Goal: Task Accomplishment & Management: Use online tool/utility

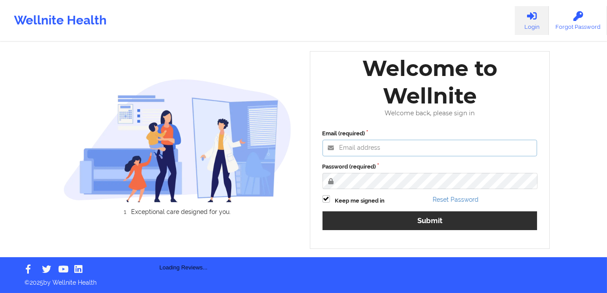
type input "[PERSON_NAME][EMAIL_ADDRESS][DOMAIN_NAME]"
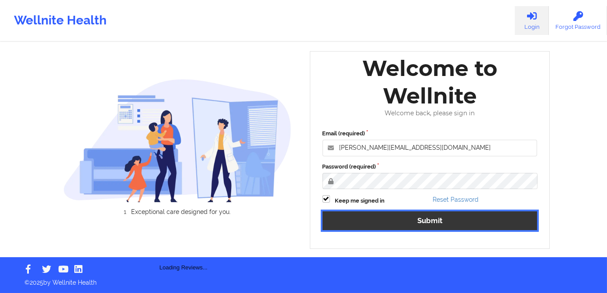
click at [400, 222] on button "Submit" at bounding box center [430, 221] width 215 height 19
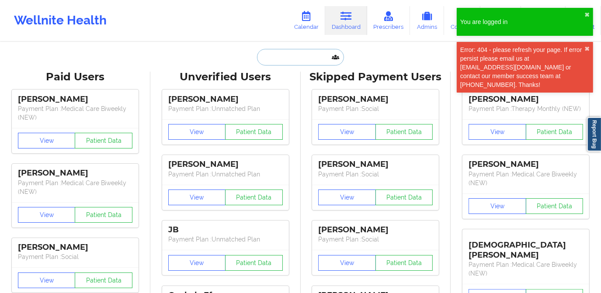
click at [286, 56] on input "text" at bounding box center [300, 57] width 87 height 17
paste input "[PERSON_NAME]"
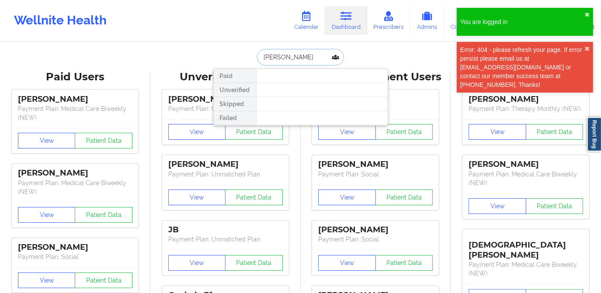
paste input "[PERSON_NAME]"
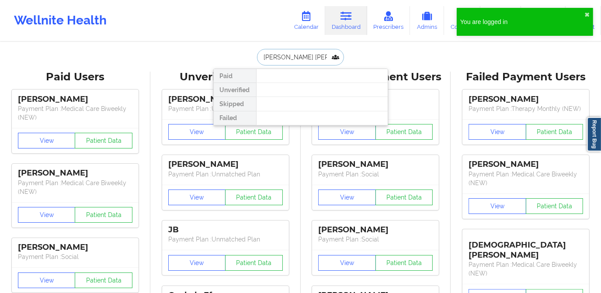
drag, startPoint x: 331, startPoint y: 56, endPoint x: 251, endPoint y: 57, distance: 79.6
click at [251, 57] on div "[PERSON_NAME] [PERSON_NAME] Paid Unverified Skipped Failed" at bounding box center [300, 57] width 175 height 17
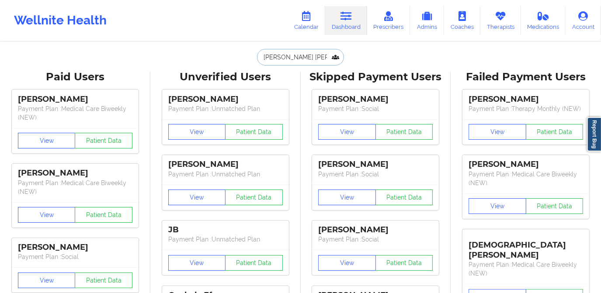
paste input "text"
type input "[PERSON_NAME]"
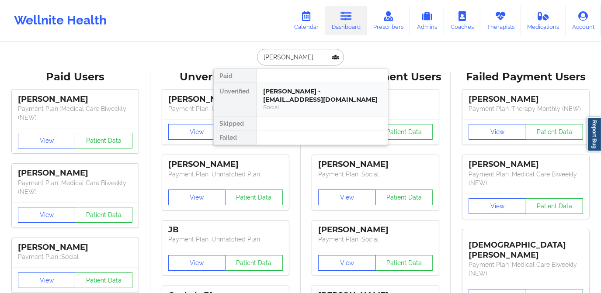
click at [302, 96] on div "[PERSON_NAME] - [EMAIL_ADDRESS][DOMAIN_NAME]" at bounding box center [322, 95] width 117 height 16
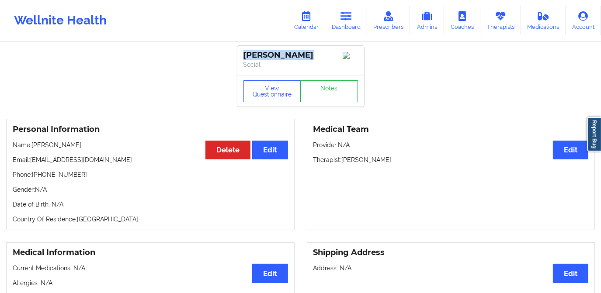
drag, startPoint x: 278, startPoint y: 55, endPoint x: 244, endPoint y: 53, distance: 34.1
click at [244, 54] on div "[PERSON_NAME]" at bounding box center [300, 55] width 115 height 10
click at [313, 21] on link "Calendar" at bounding box center [307, 20] width 38 height 29
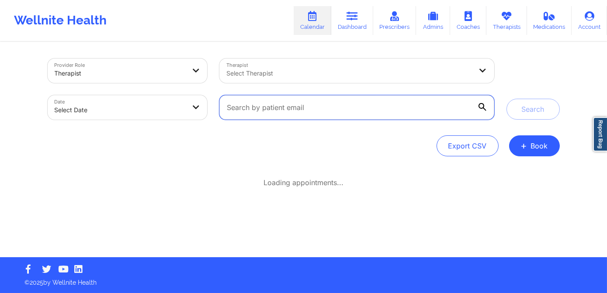
click at [251, 113] on input "text" at bounding box center [356, 107] width 275 height 24
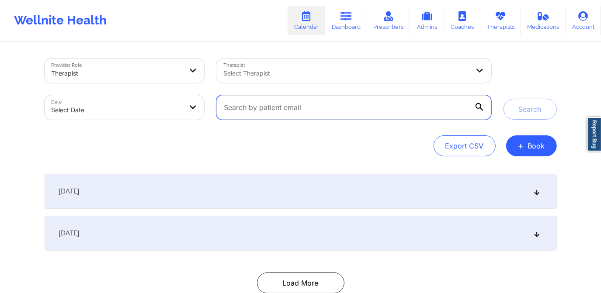
paste input "[PERSON_NAME]"
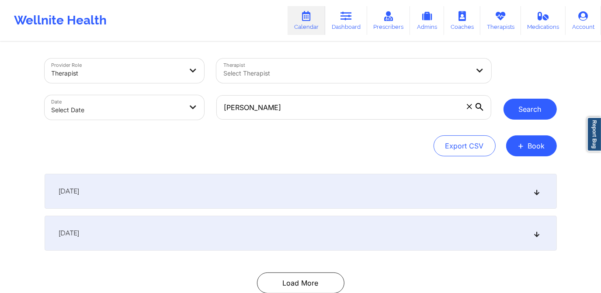
click at [523, 105] on button "Search" at bounding box center [530, 109] width 53 height 21
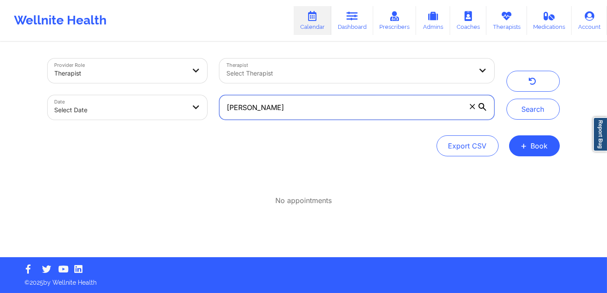
drag, startPoint x: 288, startPoint y: 111, endPoint x: 213, endPoint y: 108, distance: 74.4
click at [212, 111] on div "Provider Role Therapist Therapist Select Therapist Date Select Date [PERSON_NAM…" at bounding box center [271, 88] width 459 height 73
paste input "[EMAIL_ADDRESS][DOMAIN_NAME]"
type input "[EMAIL_ADDRESS][DOMAIN_NAME]"
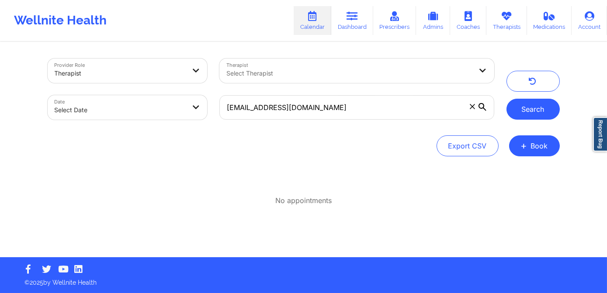
click at [527, 117] on button "Search" at bounding box center [533, 109] width 53 height 21
click at [524, 113] on button "Search" at bounding box center [533, 109] width 53 height 21
select select "2025-8"
select select "2025-9"
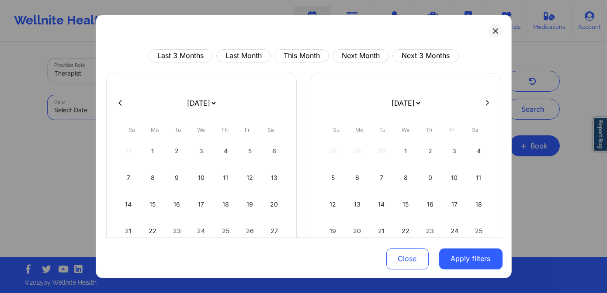
click at [158, 110] on body "Wellnite Health Calendar Dashboard Prescribers Admins Coaches Therapists Medica…" at bounding box center [303, 146] width 607 height 293
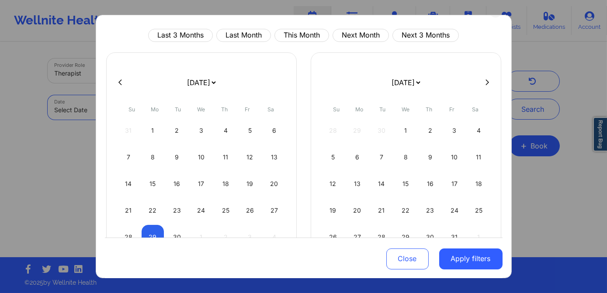
scroll to position [39, 0]
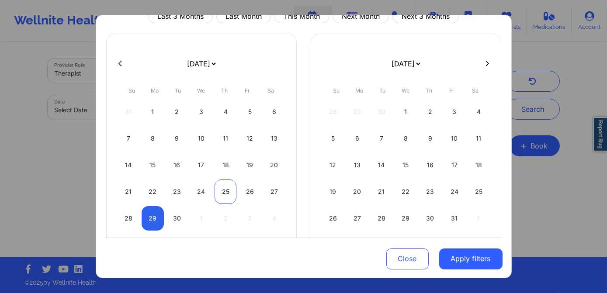
click at [215, 189] on div "25" at bounding box center [226, 192] width 22 height 24
select select "2025-8"
select select "2025-9"
select select "2025-8"
select select "2025-9"
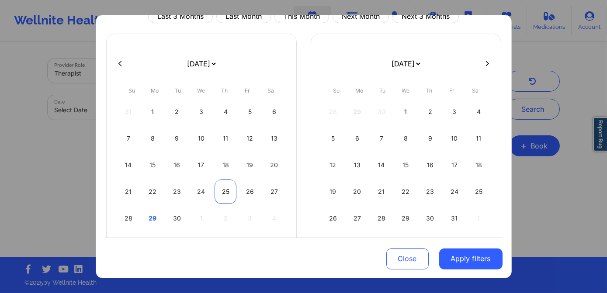
click at [228, 195] on div "25" at bounding box center [226, 192] width 22 height 24
select select "2025-8"
select select "2025-9"
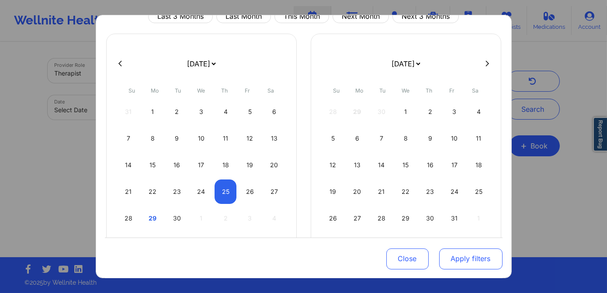
click at [469, 254] on button "Apply filters" at bounding box center [470, 258] width 63 height 21
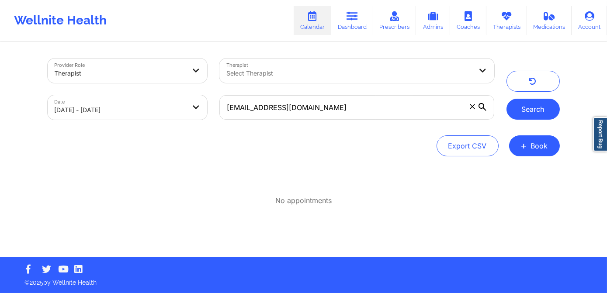
click at [515, 113] on button "Search" at bounding box center [533, 109] width 53 height 21
click at [310, 70] on div at bounding box center [349, 73] width 246 height 10
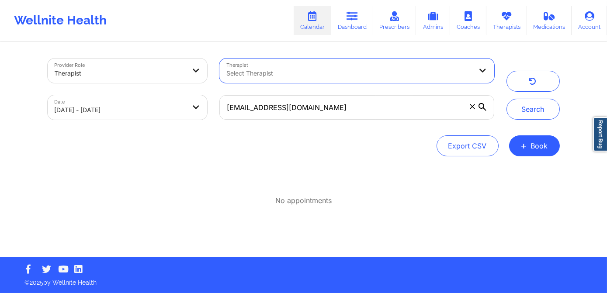
paste input "[PERSON_NAME]"
type input "[PERSON_NAME]"
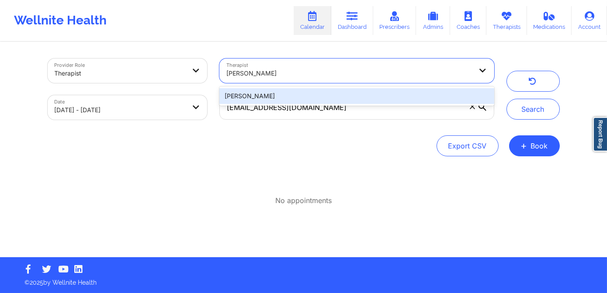
click at [407, 92] on div "[PERSON_NAME]" at bounding box center [356, 96] width 275 height 16
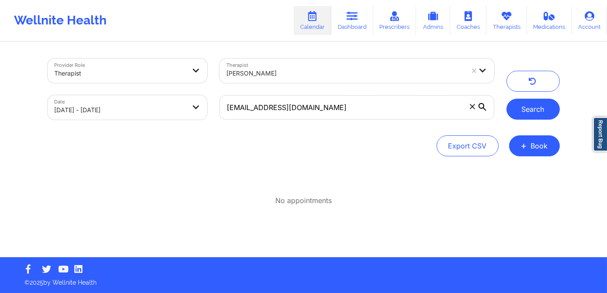
click at [536, 112] on button "Search" at bounding box center [533, 109] width 53 height 21
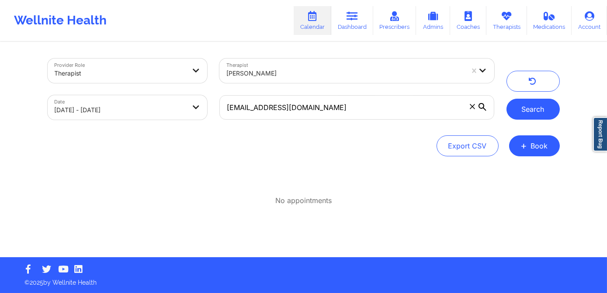
click at [536, 112] on button "Search" at bounding box center [533, 109] width 53 height 21
click at [528, 117] on button "Search" at bounding box center [533, 109] width 53 height 21
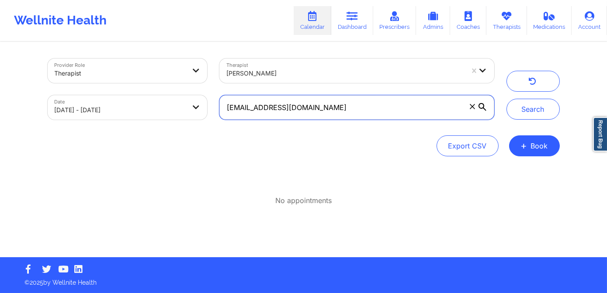
drag, startPoint x: 310, startPoint y: 108, endPoint x: 208, endPoint y: 111, distance: 102.3
click at [208, 111] on div "Provider Role Therapist Therapist [PERSON_NAME] Date [DATE] - [DATE] [EMAIL_ADD…" at bounding box center [271, 88] width 459 height 73
paste input "[EMAIL_ADDRESS]"
type input "[EMAIL_ADDRESS][DOMAIN_NAME]"
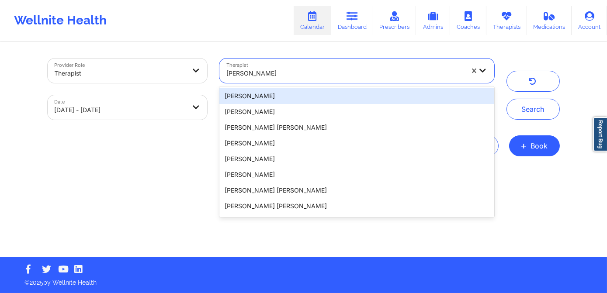
click at [276, 69] on div at bounding box center [344, 73] width 237 height 10
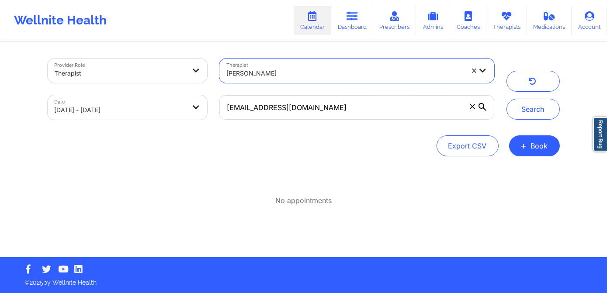
click at [289, 74] on div at bounding box center [344, 73] width 237 height 10
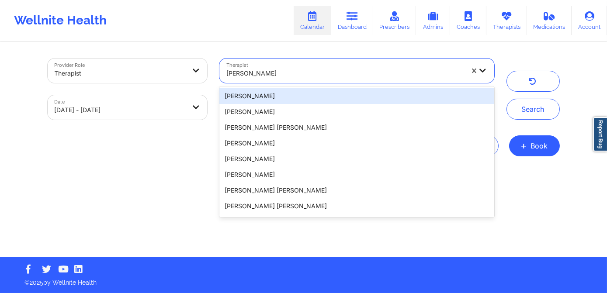
click at [289, 74] on div at bounding box center [344, 73] width 237 height 10
paste input "[PERSON_NAME]"
type input "[PERSON_NAME]"
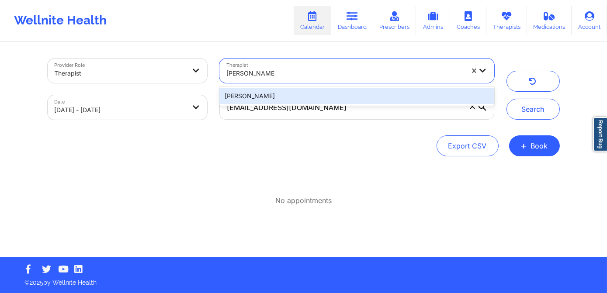
click at [264, 93] on div "[PERSON_NAME]" at bounding box center [356, 96] width 275 height 16
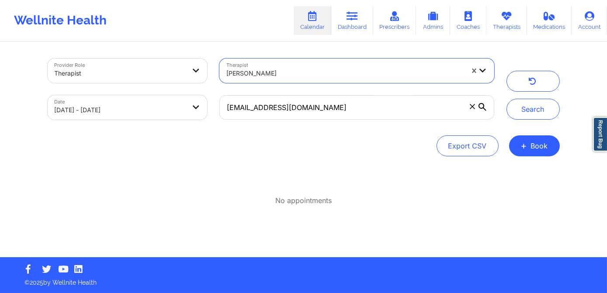
click at [155, 117] on body "Wellnite Health Calendar Dashboard Prescribers Admins Coaches Therapists Medica…" at bounding box center [303, 146] width 607 height 293
select select "2025-8"
select select "2025-9"
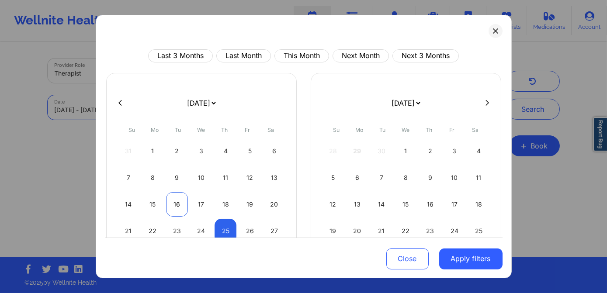
click at [179, 204] on div "16" at bounding box center [177, 204] width 22 height 24
select select "2025-8"
select select "2025-9"
click at [178, 208] on div "16" at bounding box center [177, 204] width 22 height 24
select select "2025-8"
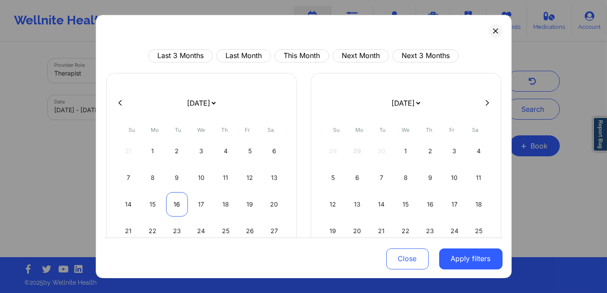
select select "2025-9"
click at [176, 207] on div "16" at bounding box center [177, 204] width 22 height 24
select select "2025-8"
select select "2025-9"
select select "2025-8"
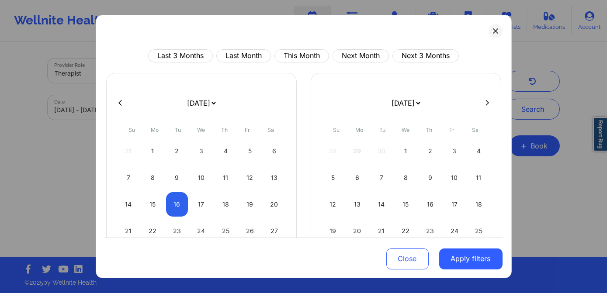
select select "2025-9"
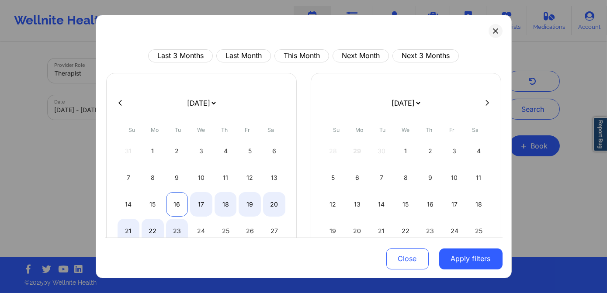
select select "2025-8"
select select "2025-9"
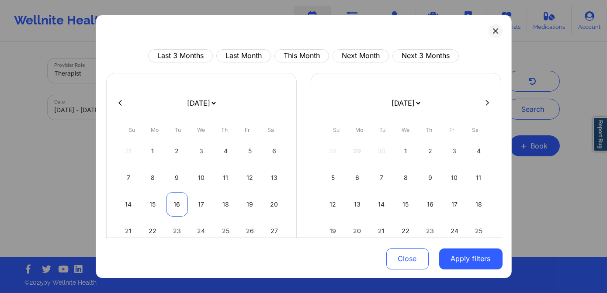
click at [181, 212] on div "16" at bounding box center [177, 204] width 22 height 24
select select "2025-8"
select select "2025-9"
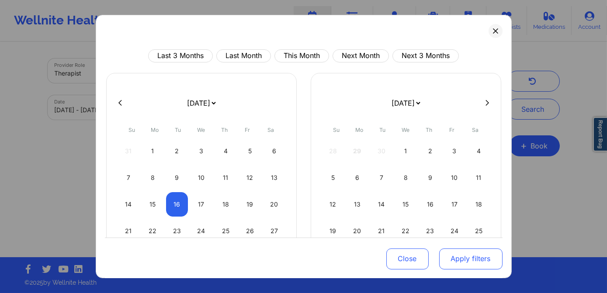
click at [452, 262] on button "Apply filters" at bounding box center [470, 258] width 63 height 21
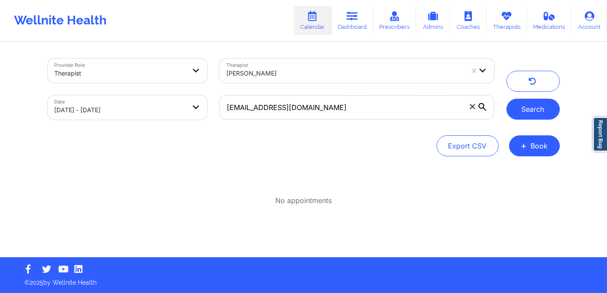
click at [526, 109] on button "Search" at bounding box center [533, 109] width 53 height 21
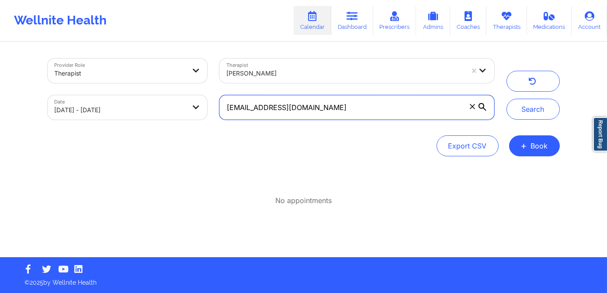
drag, startPoint x: 341, startPoint y: 108, endPoint x: 230, endPoint y: 108, distance: 111.5
click at [230, 108] on input "[EMAIL_ADDRESS][DOMAIN_NAME]" at bounding box center [356, 107] width 275 height 24
type input "a"
paste input "[PERSON_NAME]"
type input "[PERSON_NAME]"
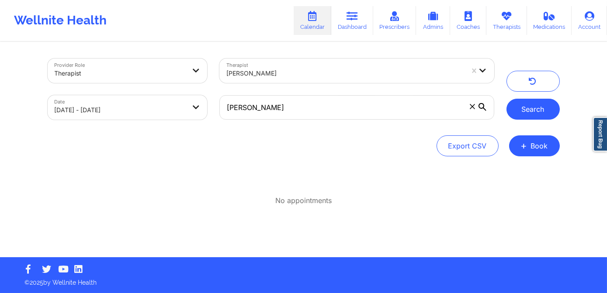
click at [530, 117] on button "Search" at bounding box center [533, 109] width 53 height 21
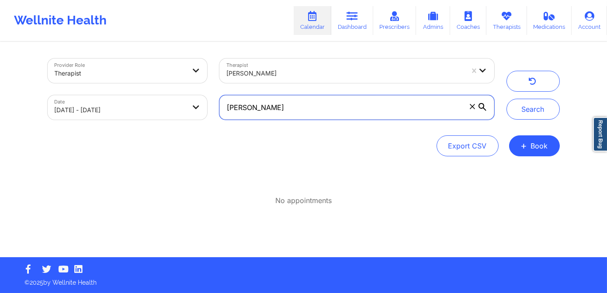
drag, startPoint x: 231, startPoint y: 104, endPoint x: 211, endPoint y: 104, distance: 20.5
click at [211, 104] on div "Provider Role Therapist Therapist [PERSON_NAME] Date [DATE] - [DATE] [PERSON_NA…" at bounding box center [271, 88] width 459 height 73
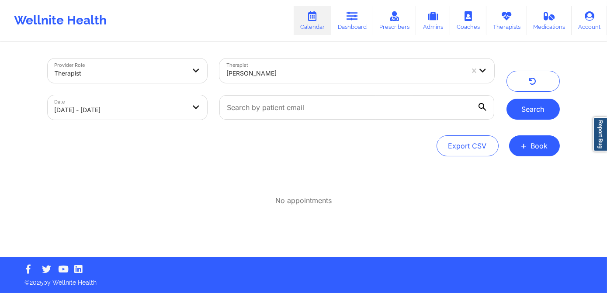
click at [532, 114] on button "Search" at bounding box center [533, 109] width 53 height 21
